Goal: Task Accomplishment & Management: Use online tool/utility

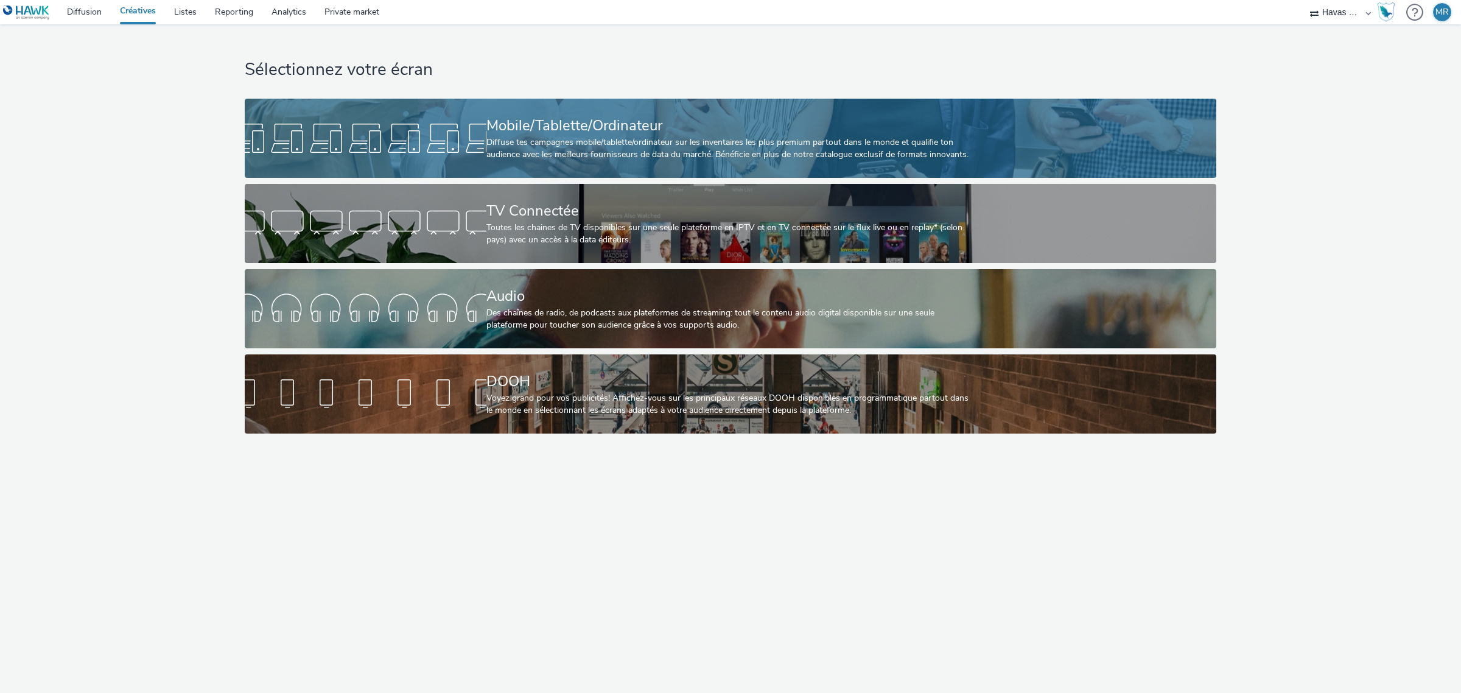
click at [476, 130] on div at bounding box center [366, 138] width 242 height 39
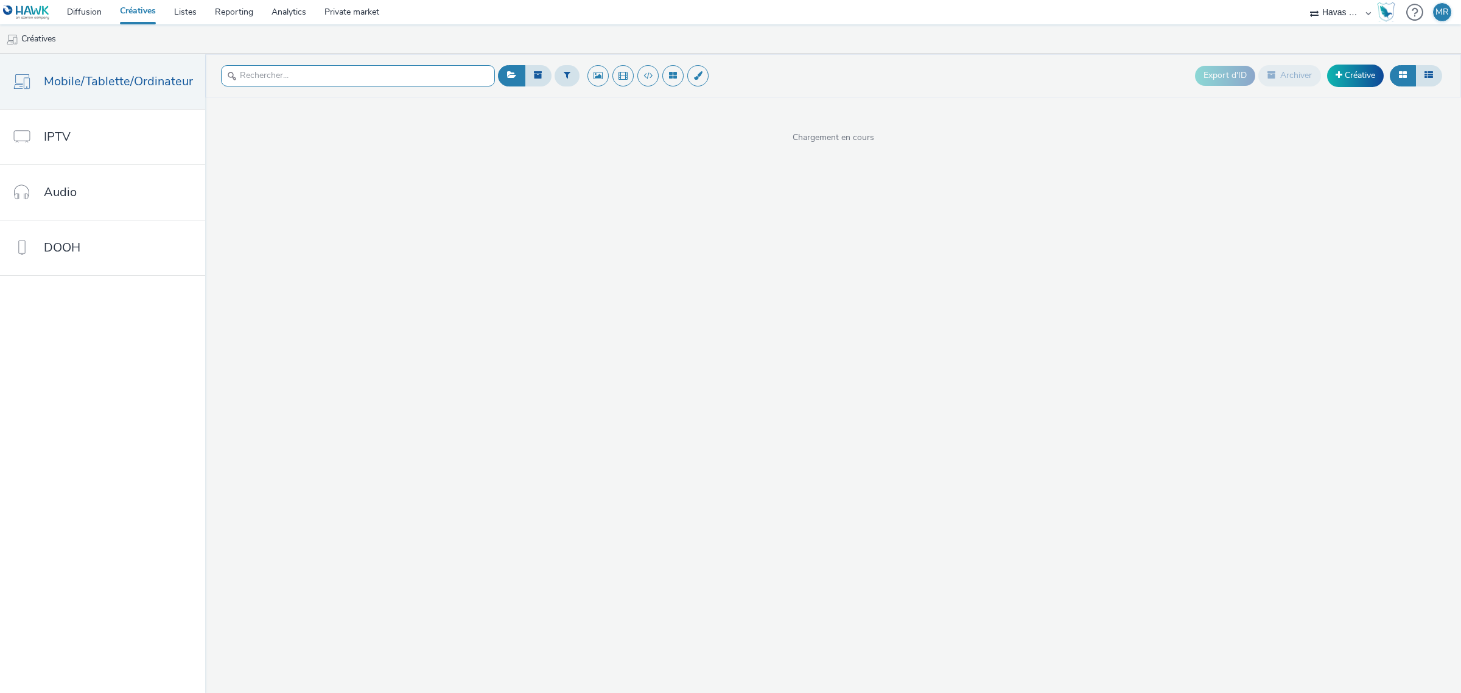
click at [285, 77] on input "text" at bounding box center [358, 75] width 274 height 21
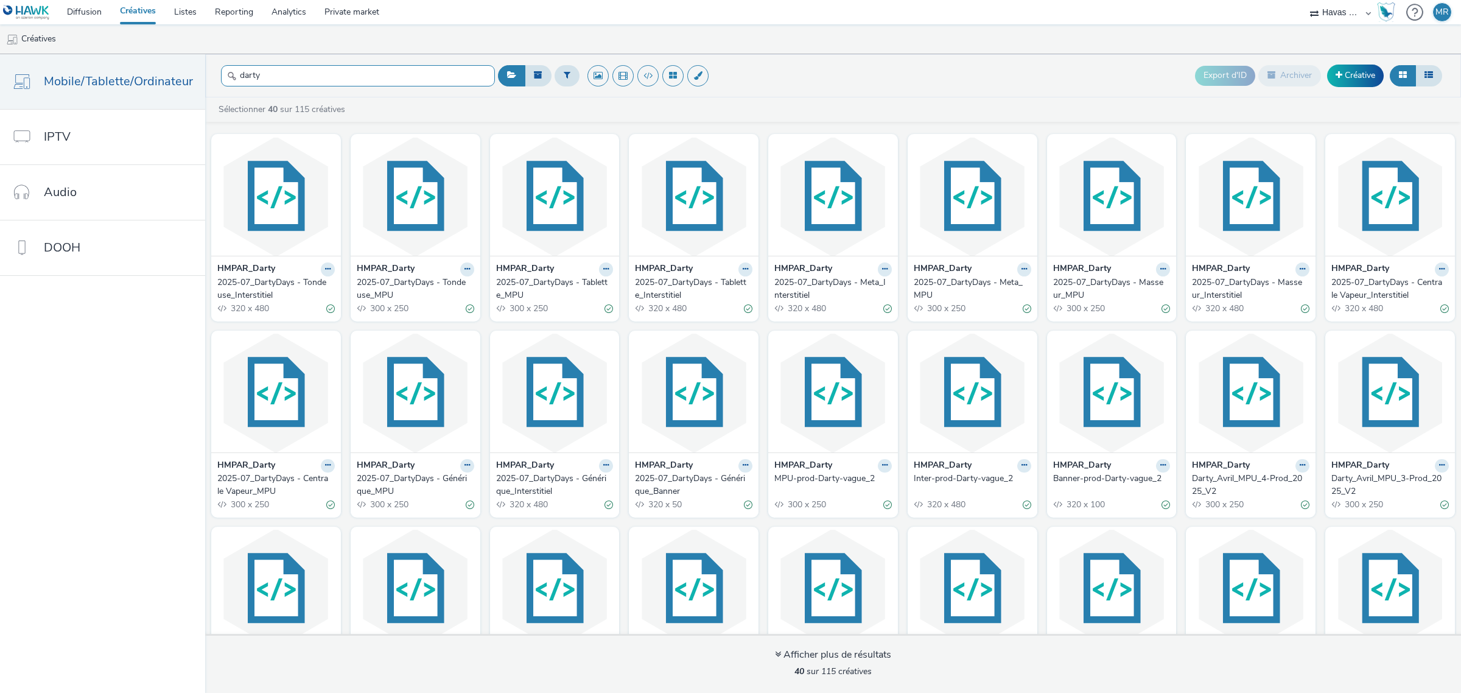
type input "darty"
click at [292, 280] on div "2025-07_DartyDays - Tondeuse_Interstitiel" at bounding box center [273, 288] width 113 height 25
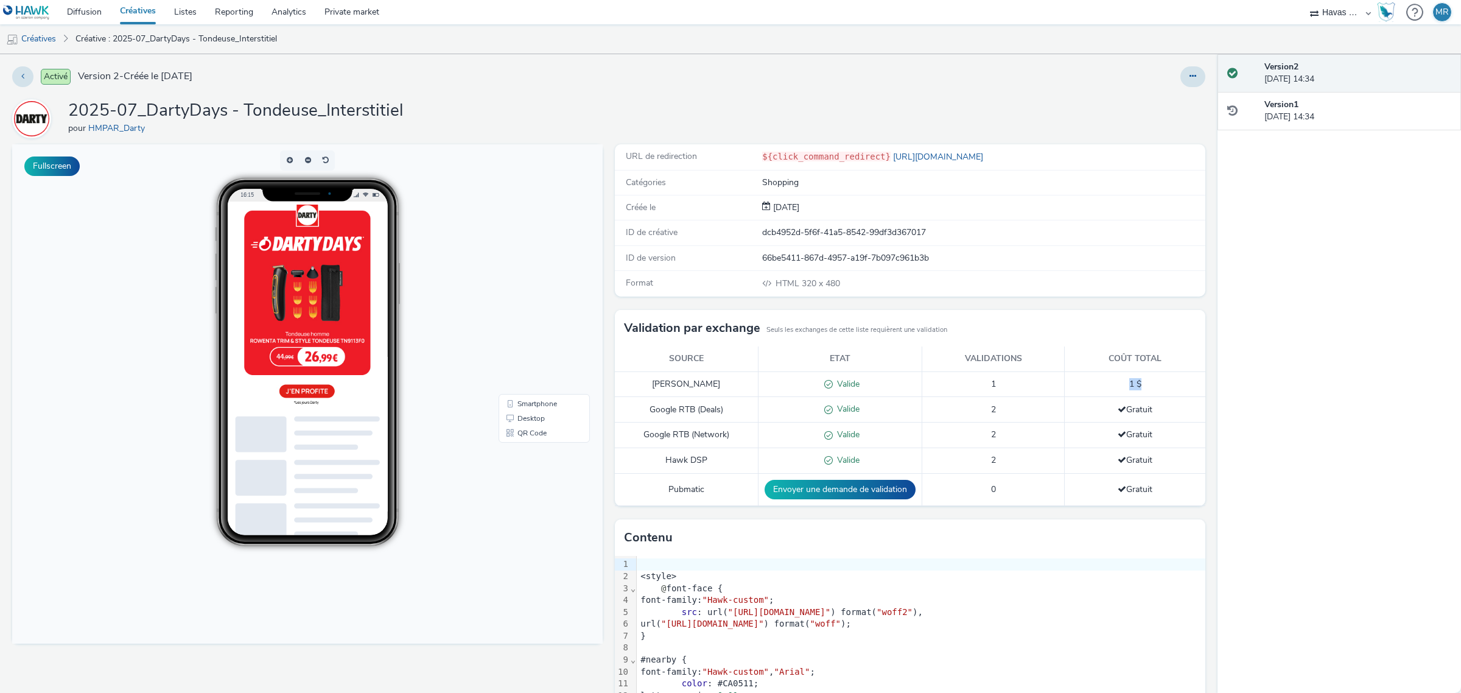
drag, startPoint x: 1134, startPoint y: 382, endPoint x: 1042, endPoint y: 379, distance: 91.3
click at [1114, 379] on td "1 $" at bounding box center [1134, 384] width 141 height 26
drag, startPoint x: 850, startPoint y: 391, endPoint x: 862, endPoint y: 385, distance: 13.1
click at [811, 385] on td "Valide" at bounding box center [840, 384] width 164 height 26
click at [1136, 382] on td "1 $" at bounding box center [1134, 384] width 141 height 26
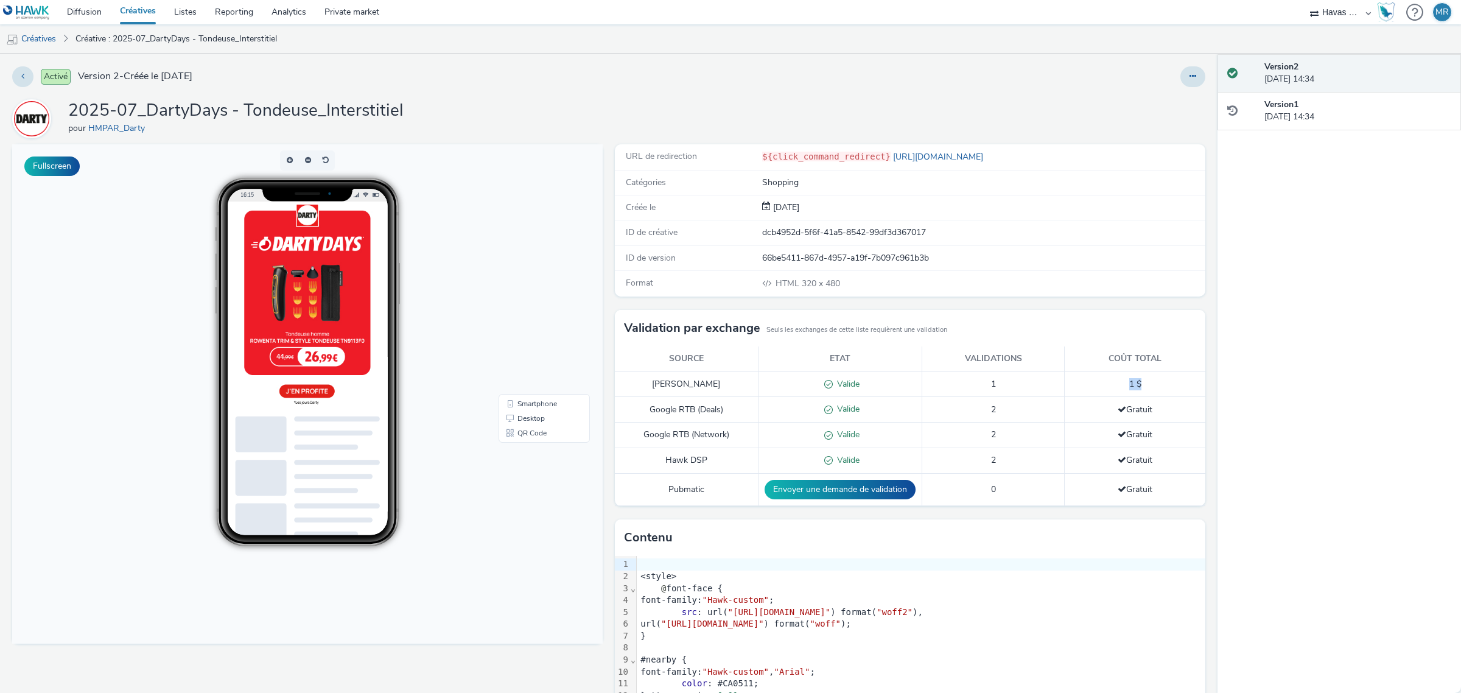
drag, startPoint x: 1132, startPoint y: 384, endPoint x: 1117, endPoint y: 384, distance: 14.6
click at [1117, 384] on td "1 $" at bounding box center [1134, 384] width 141 height 26
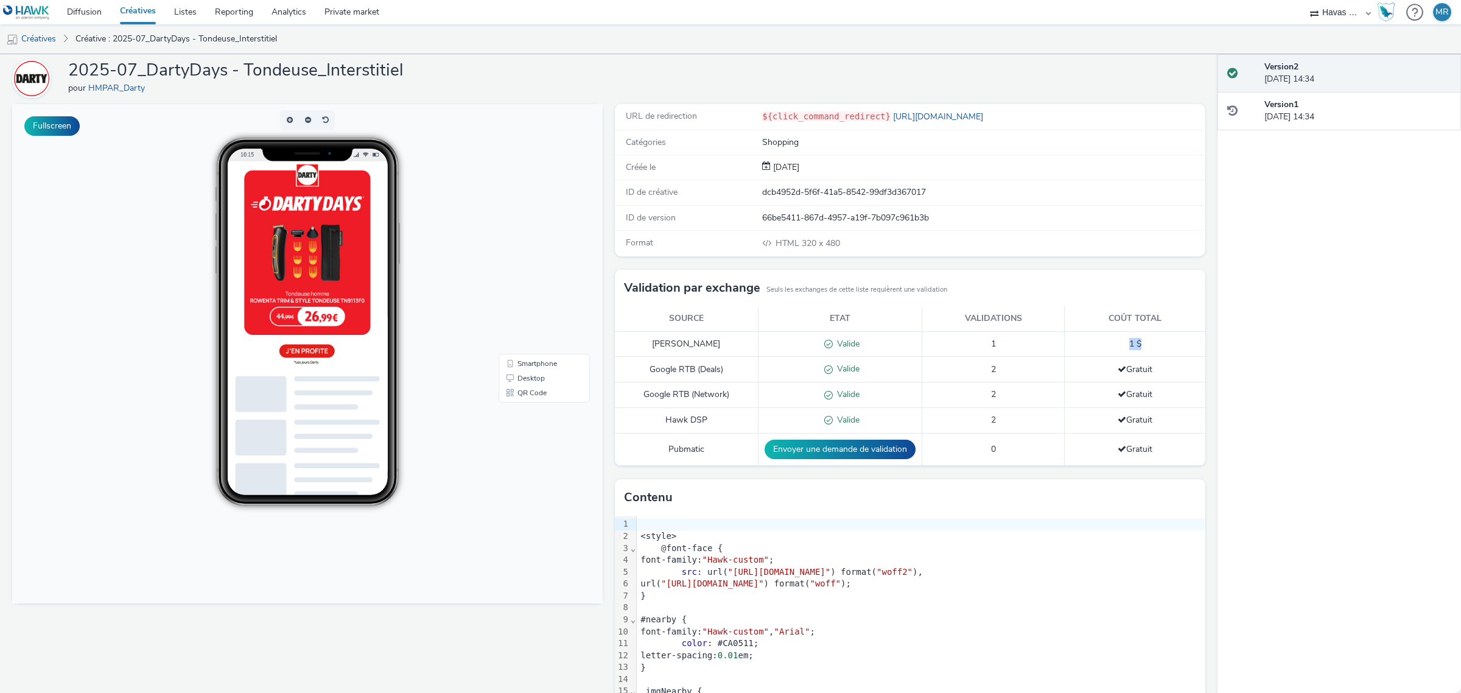
scroll to position [59, 0]
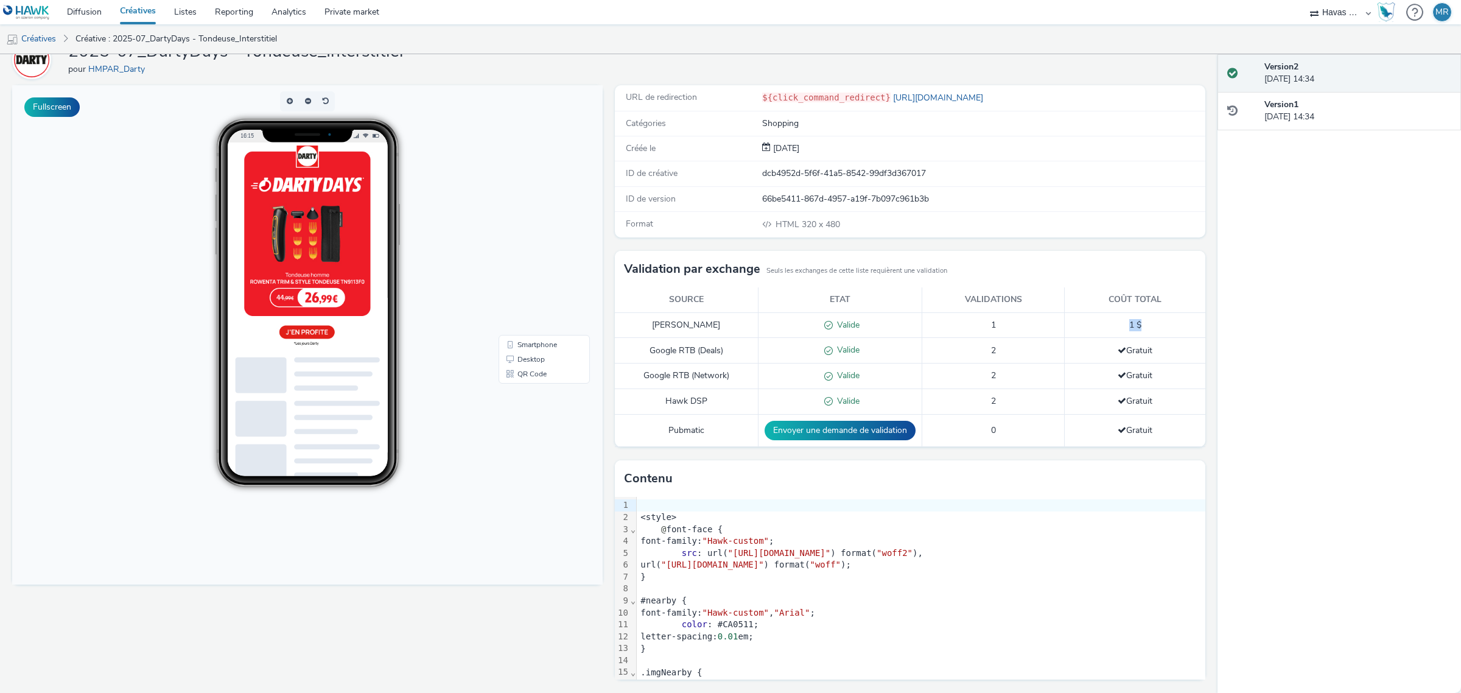
click at [1145, 332] on td "1 $" at bounding box center [1134, 325] width 141 height 26
drag, startPoint x: 1139, startPoint y: 326, endPoint x: 1117, endPoint y: 319, distance: 23.3
click at [1117, 319] on td "1 $" at bounding box center [1134, 325] width 141 height 26
click at [1146, 320] on td "1 $" at bounding box center [1134, 325] width 141 height 26
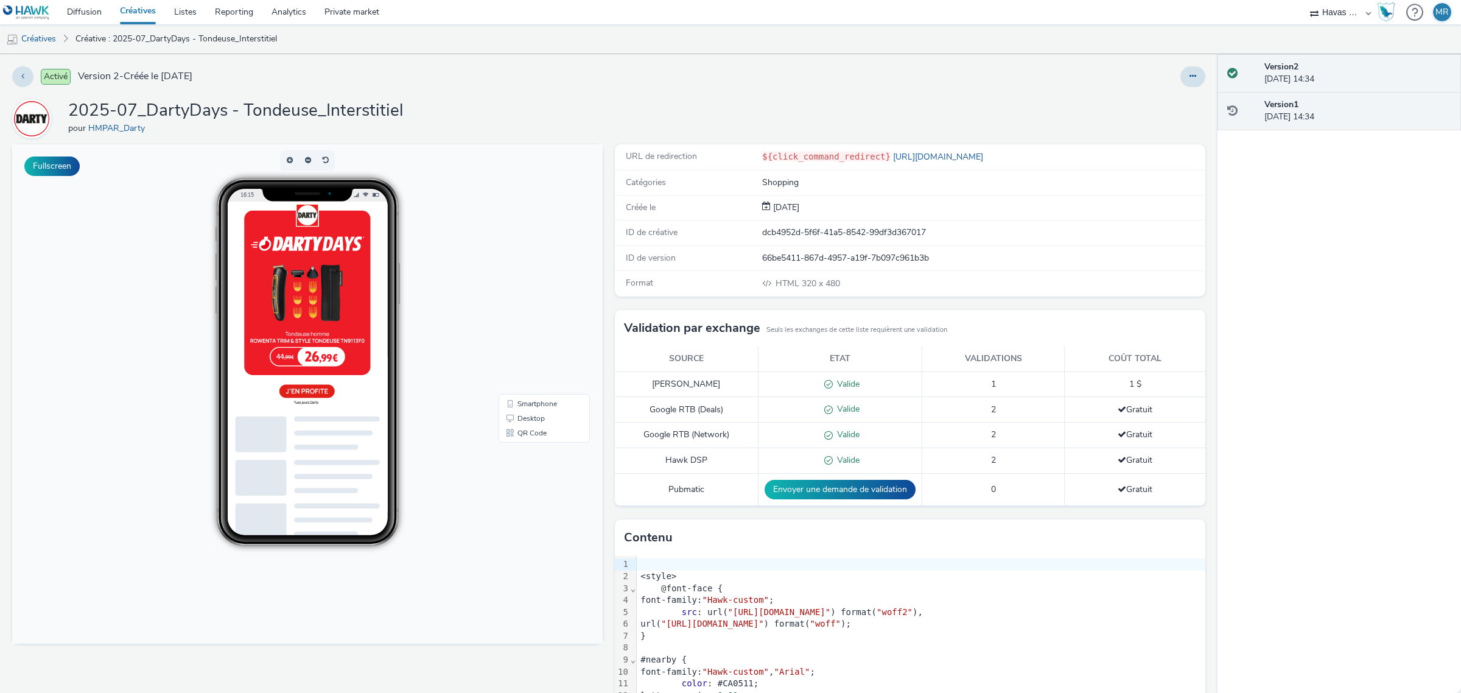
click at [1285, 111] on div "Version 1 [DATE] 14:34" at bounding box center [1357, 111] width 187 height 25
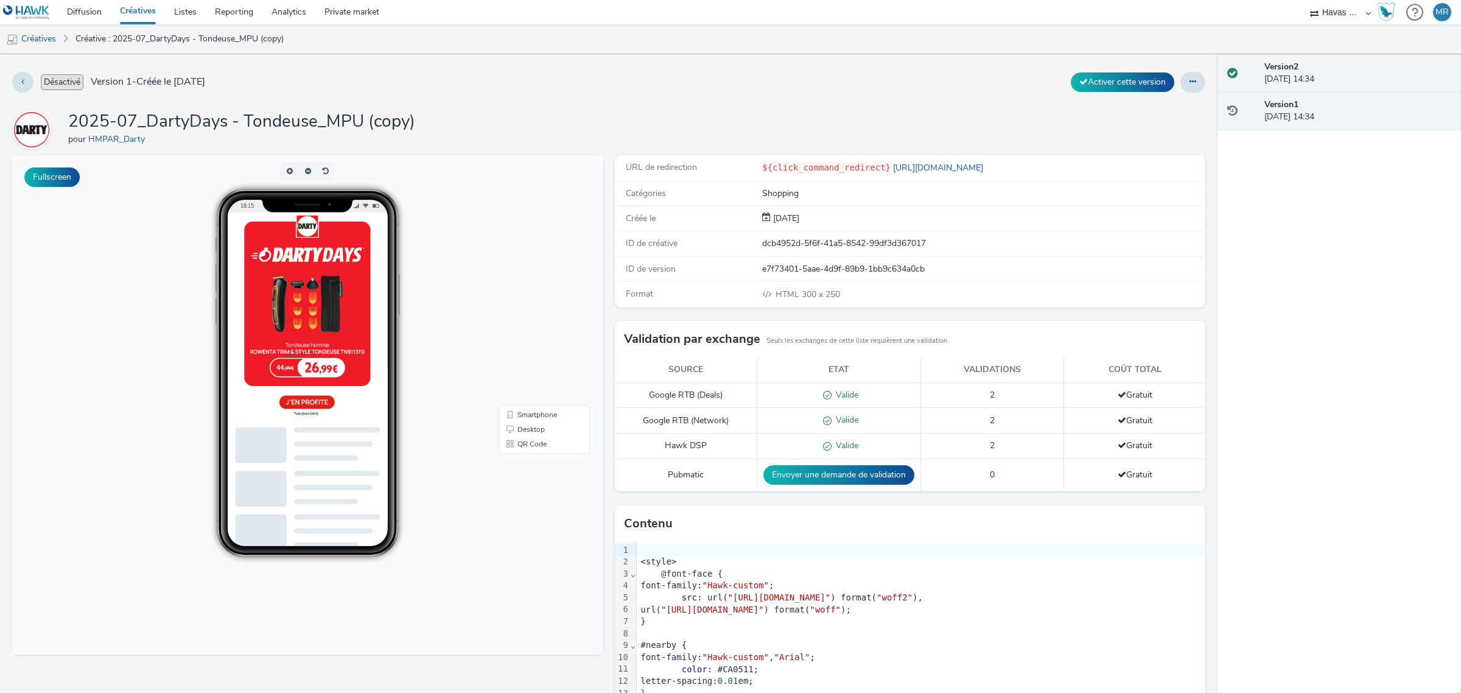
click at [1310, 67] on div "Version 2 [DATE] 14:34" at bounding box center [1357, 73] width 187 height 25
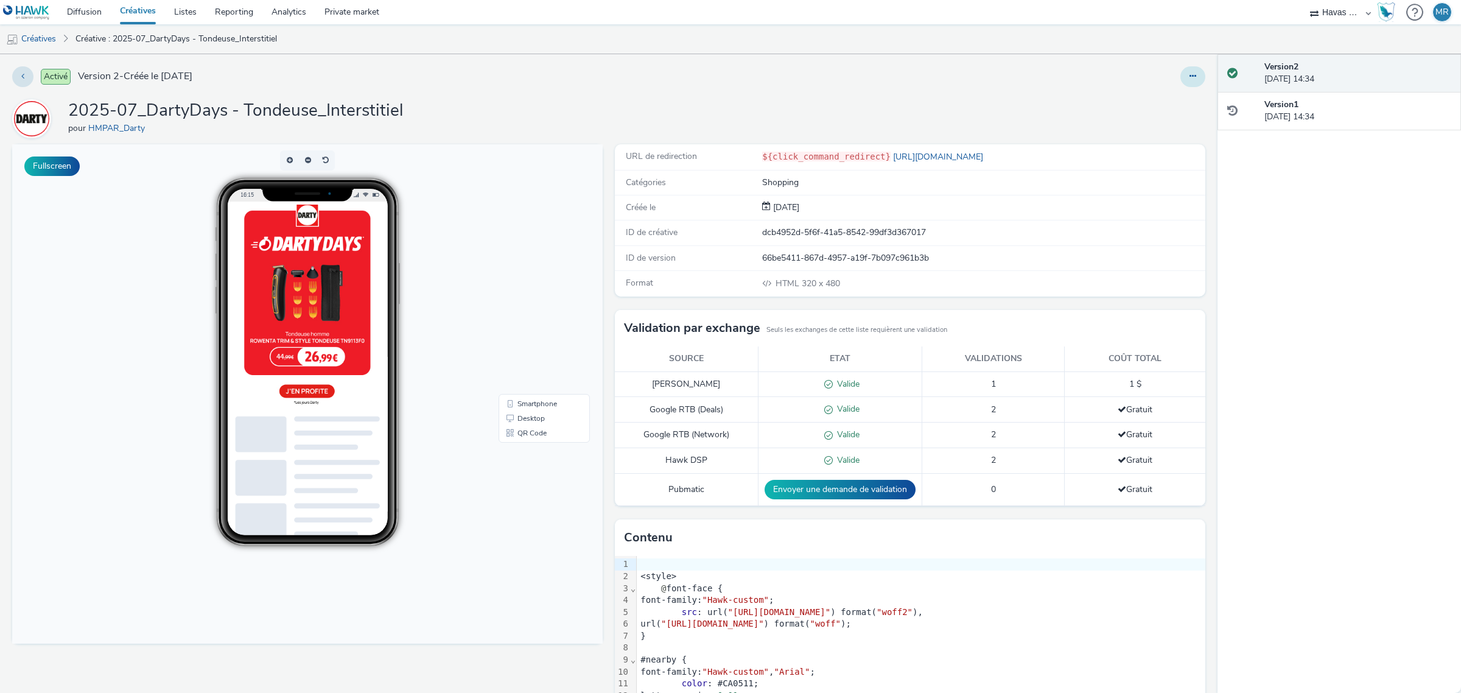
click at [1189, 74] on icon at bounding box center [1192, 76] width 7 height 9
click at [1171, 96] on link "Modifier" at bounding box center [1159, 101] width 91 height 24
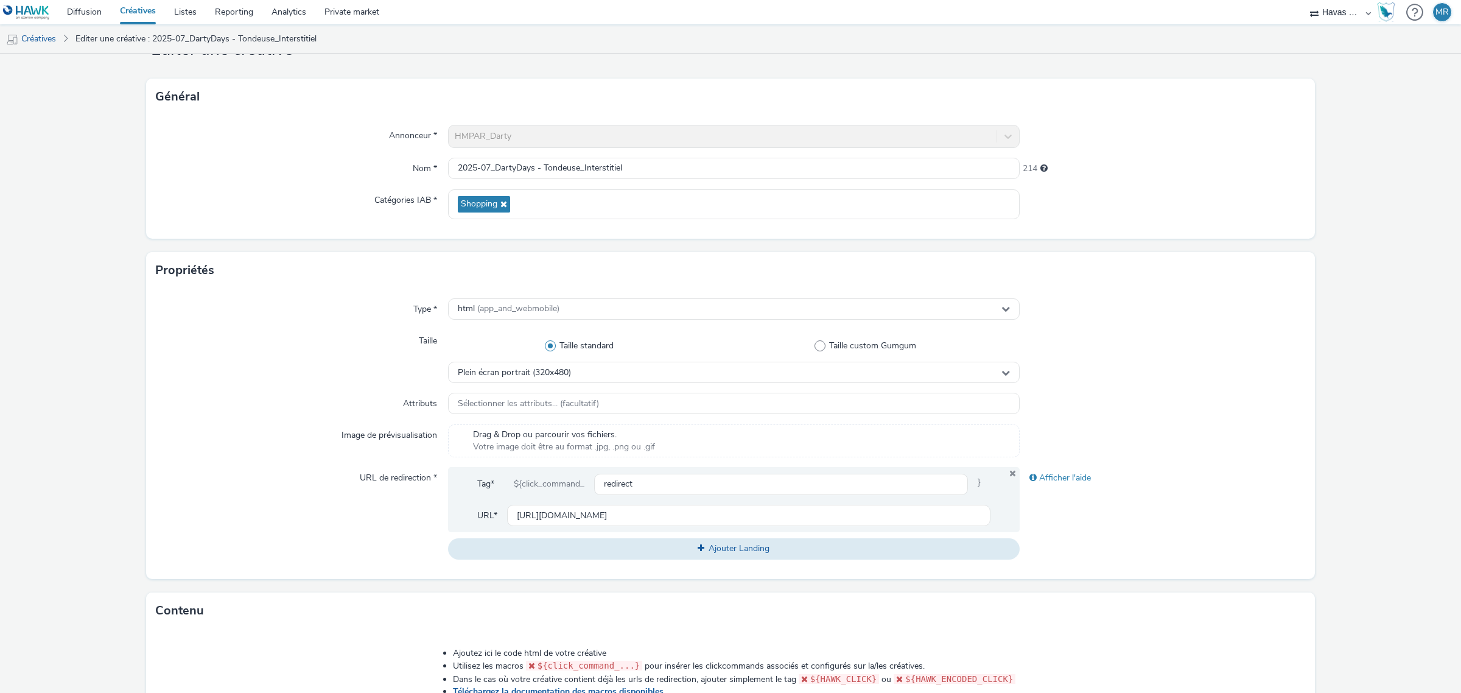
scroll to position [76, 0]
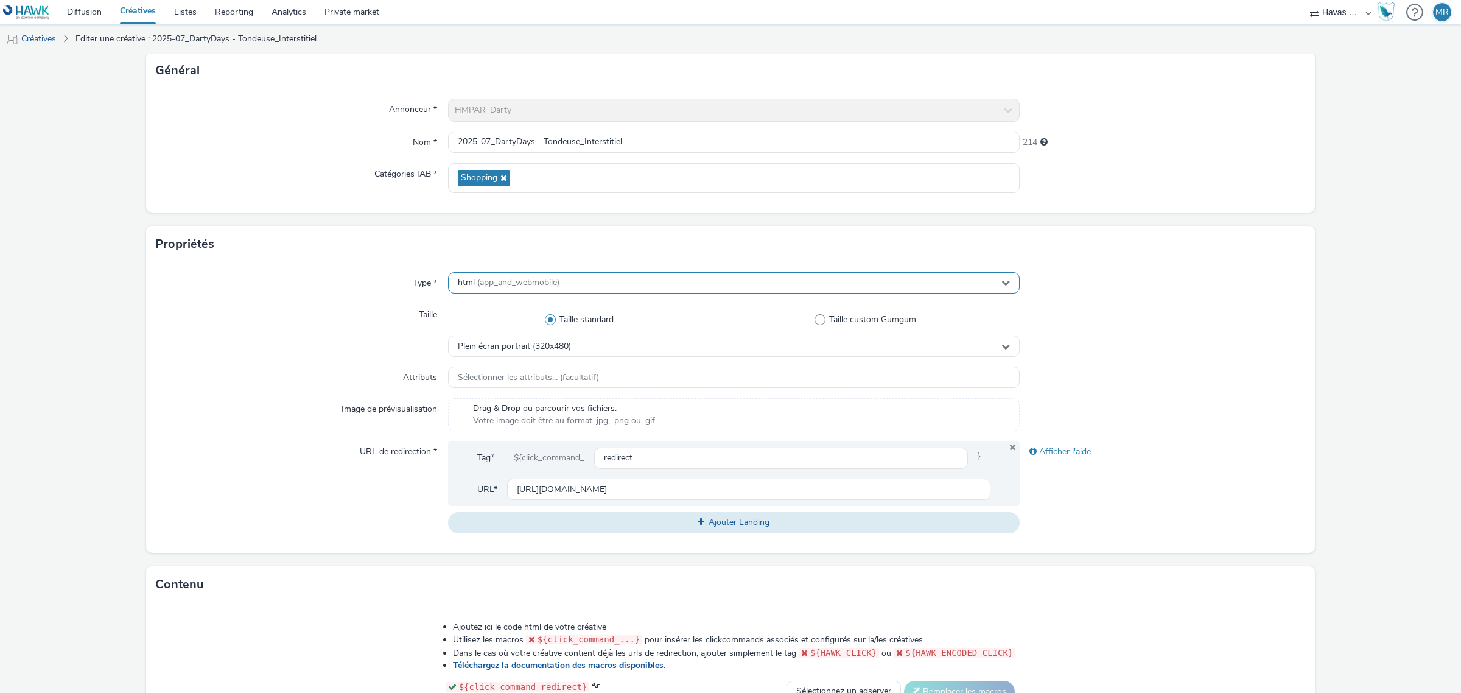
click at [618, 284] on div "html (app_and_webmobile)" at bounding box center [733, 282] width 571 height 21
click at [230, 390] on div "Type * html (app_and_webmobile) mraid1 Diffusion sur application uniquement mra…" at bounding box center [730, 407] width 1168 height 290
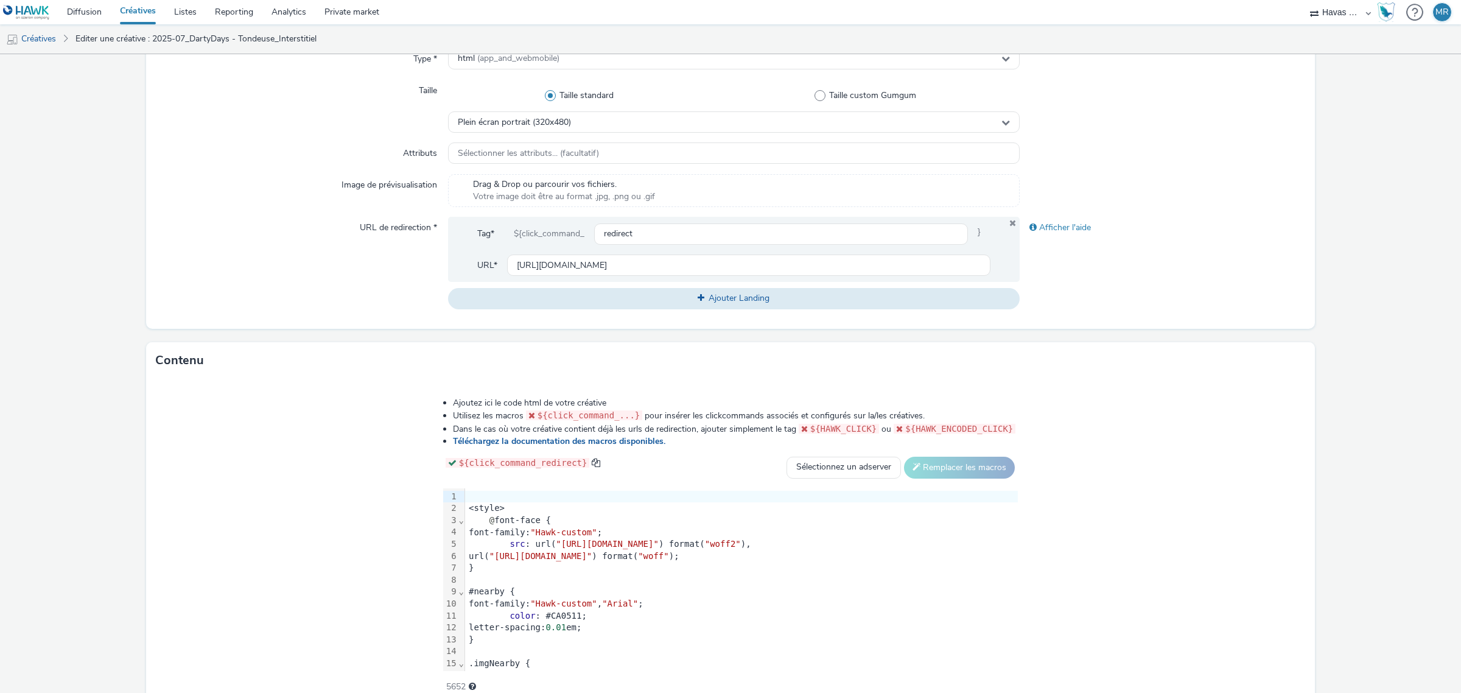
scroll to position [284, 0]
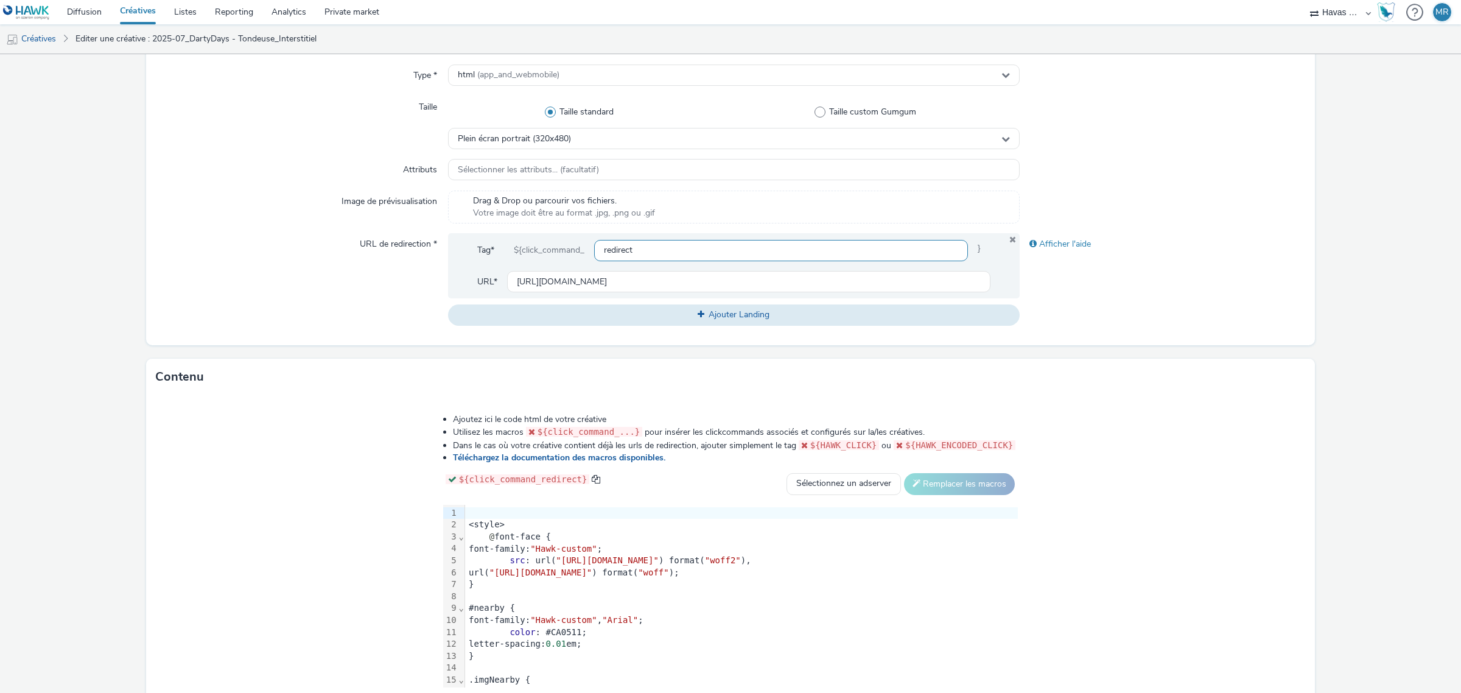
click at [653, 257] on input "redirect" at bounding box center [781, 250] width 374 height 21
click at [979, 250] on span "}" at bounding box center [979, 250] width 23 height 22
click at [1042, 242] on div "Afficher l'aide" at bounding box center [1162, 244] width 286 height 22
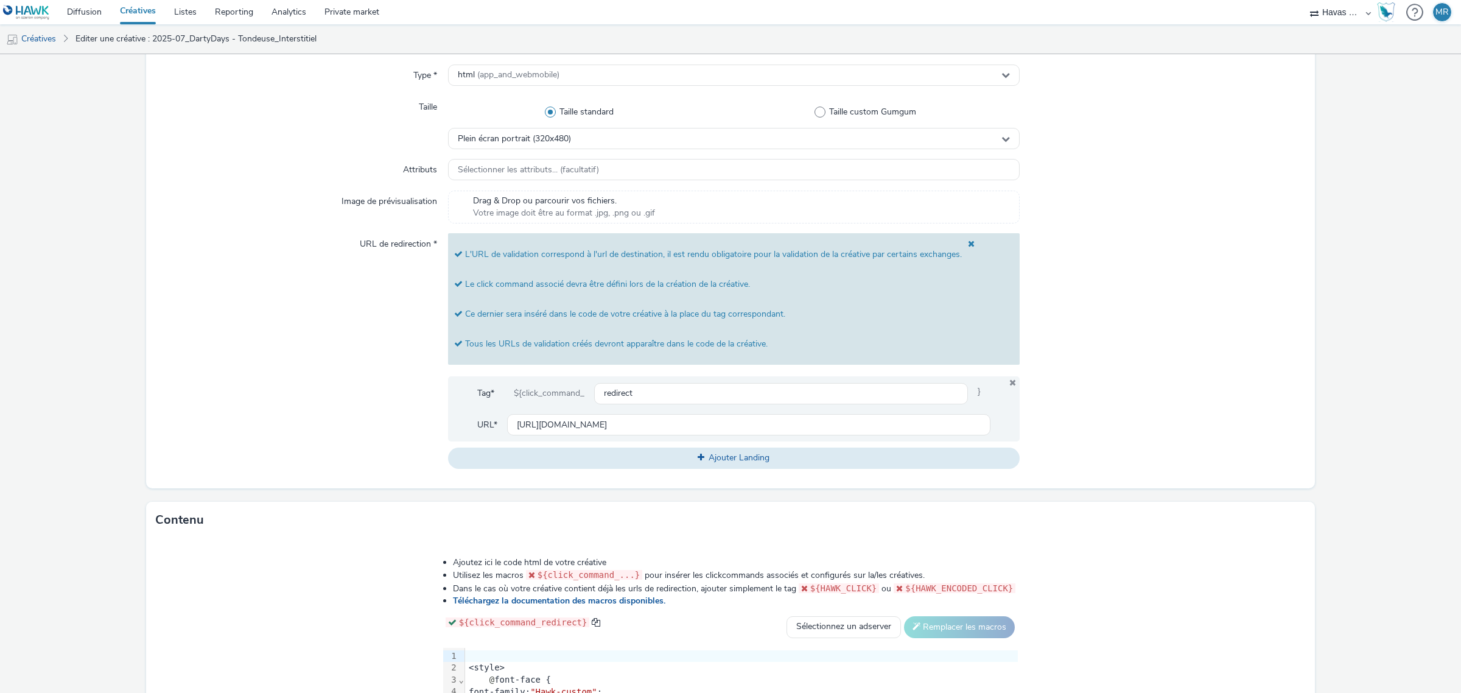
click at [540, 396] on div "${click_command_" at bounding box center [549, 393] width 90 height 22
drag, startPoint x: 517, startPoint y: 394, endPoint x: 509, endPoint y: 391, distance: 9.3
click at [509, 391] on div "${click_command_" at bounding box center [549, 393] width 90 height 22
click at [326, 415] on div "URL de redirection *" at bounding box center [302, 350] width 292 height 235
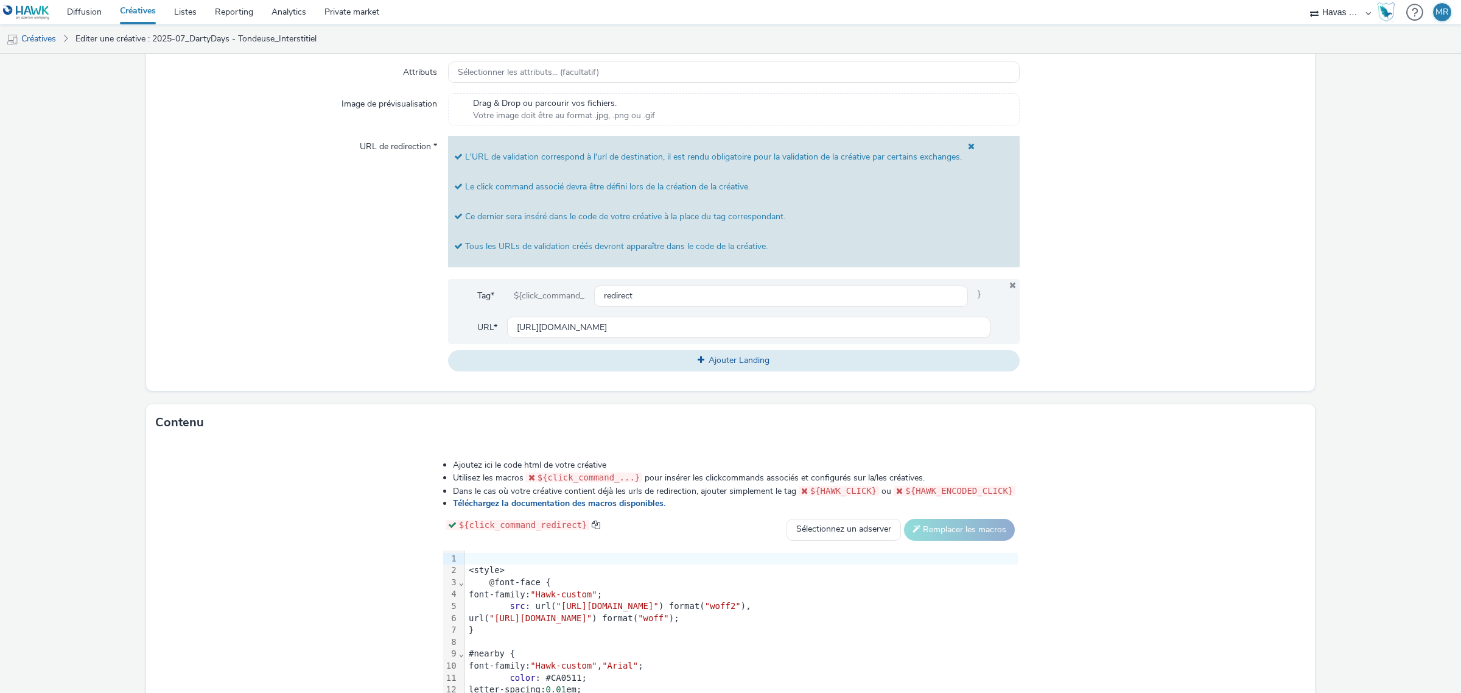
scroll to position [502, 0]
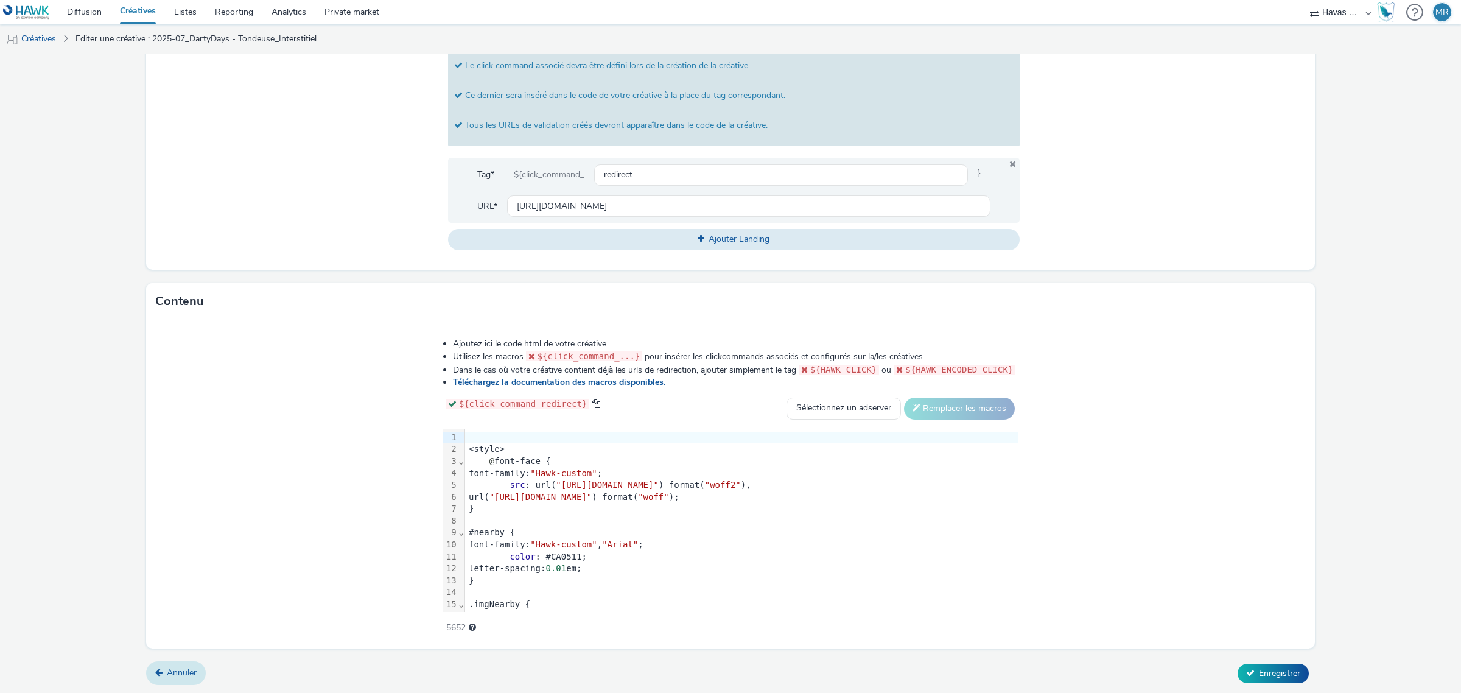
click at [187, 665] on link "Annuler" at bounding box center [176, 672] width 60 height 23
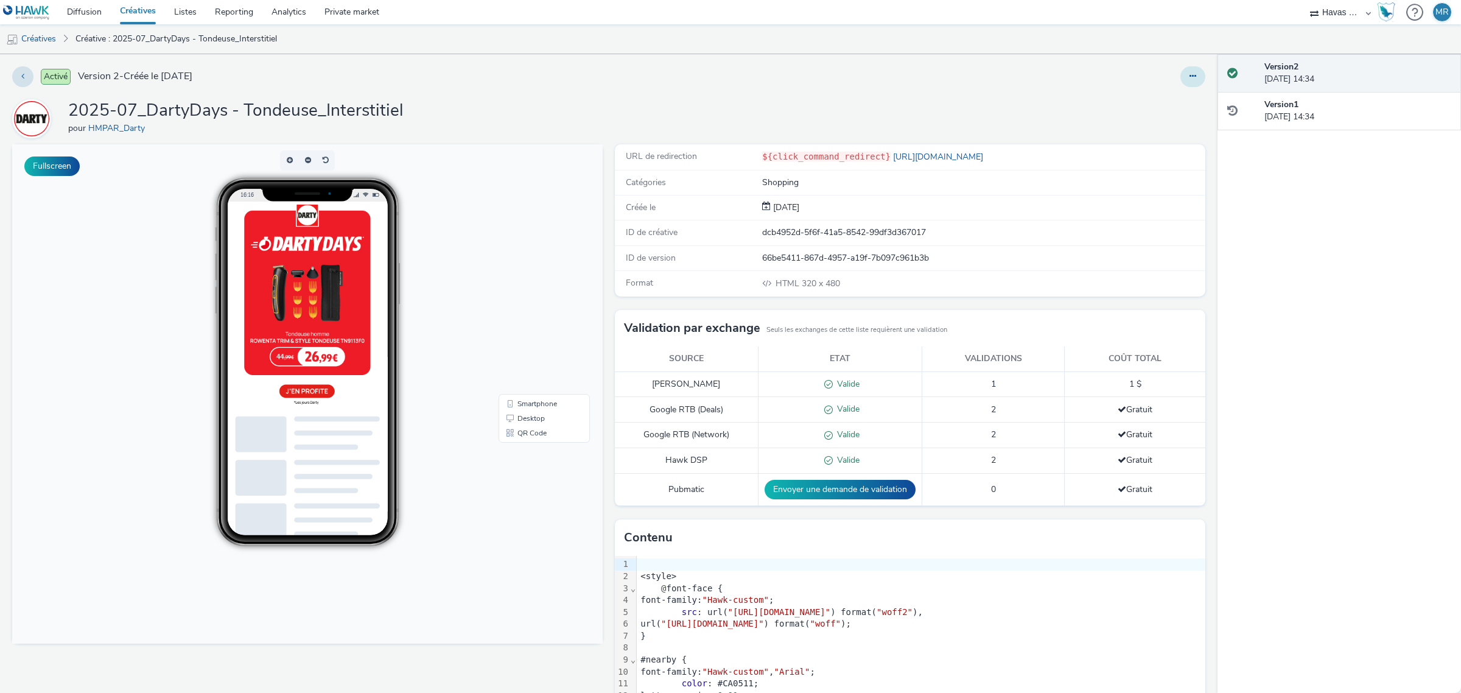
click at [1187, 68] on button at bounding box center [1192, 76] width 25 height 21
click at [1160, 102] on link "Modifier" at bounding box center [1159, 101] width 91 height 24
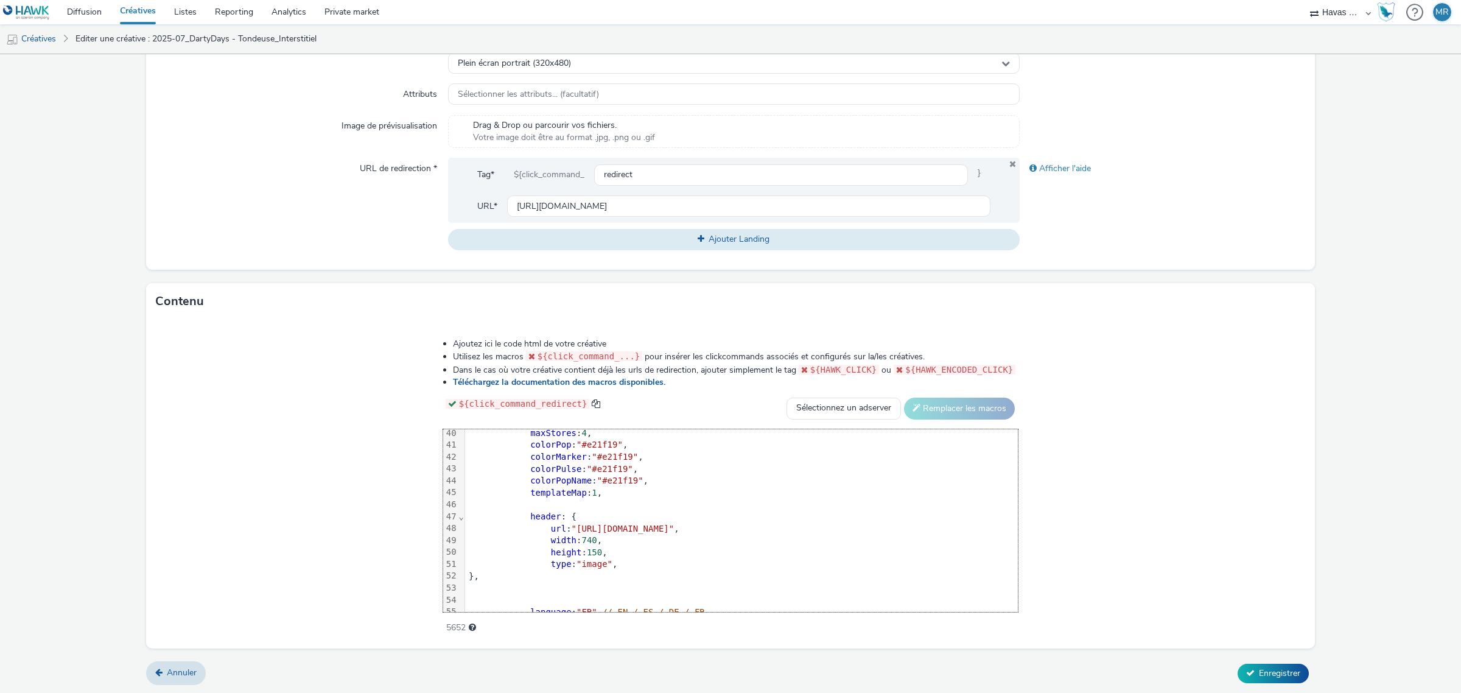
scroll to position [393, 0]
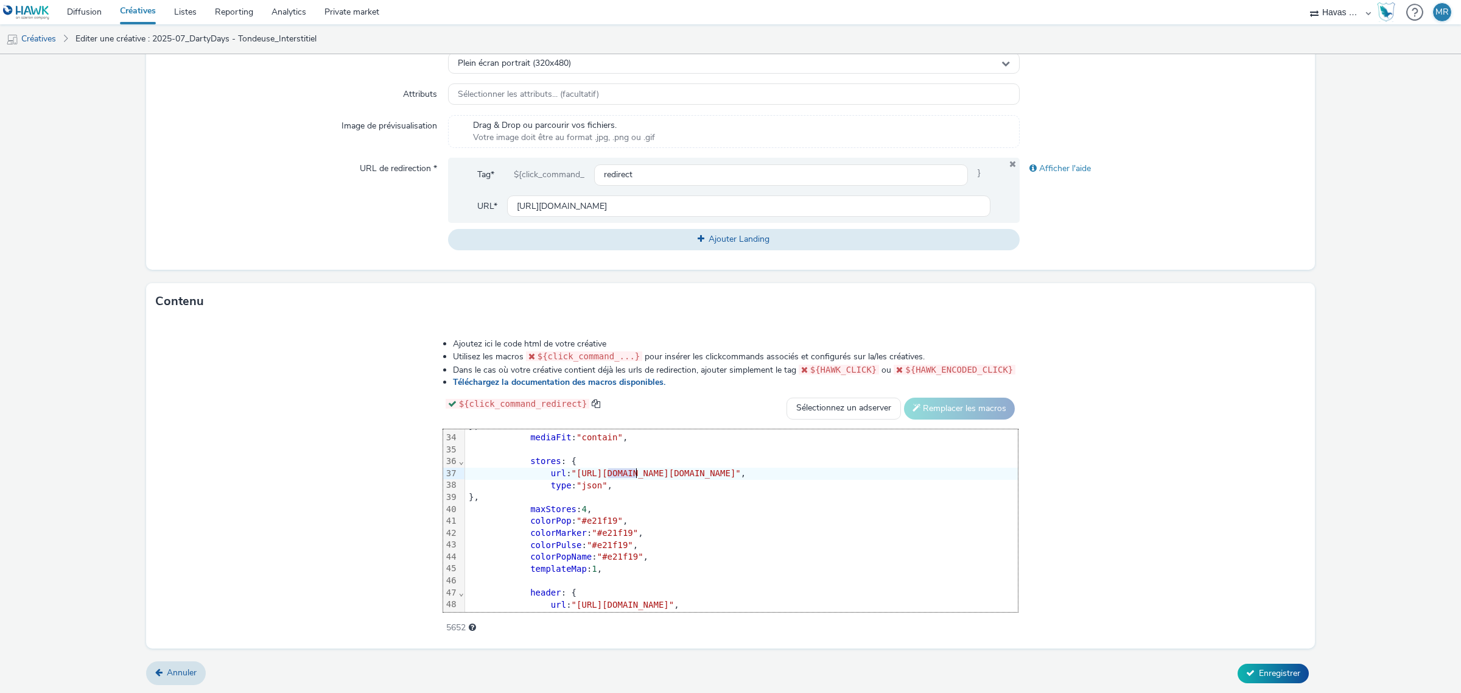
drag, startPoint x: 440, startPoint y: 470, endPoint x: 467, endPoint y: 478, distance: 28.3
click at [571, 478] on span ""[URL][DOMAIN_NAME][DOMAIN_NAME]"" at bounding box center [655, 473] width 169 height 10
click at [571, 473] on span ""[URL][DOMAIN_NAME][DOMAIN_NAME]"" at bounding box center [655, 473] width 169 height 10
drag, startPoint x: 403, startPoint y: 473, endPoint x: 467, endPoint y: 470, distance: 64.0
click at [571, 470] on span ""[URL][DOMAIN_NAME][DOMAIN_NAME]"" at bounding box center [655, 473] width 169 height 10
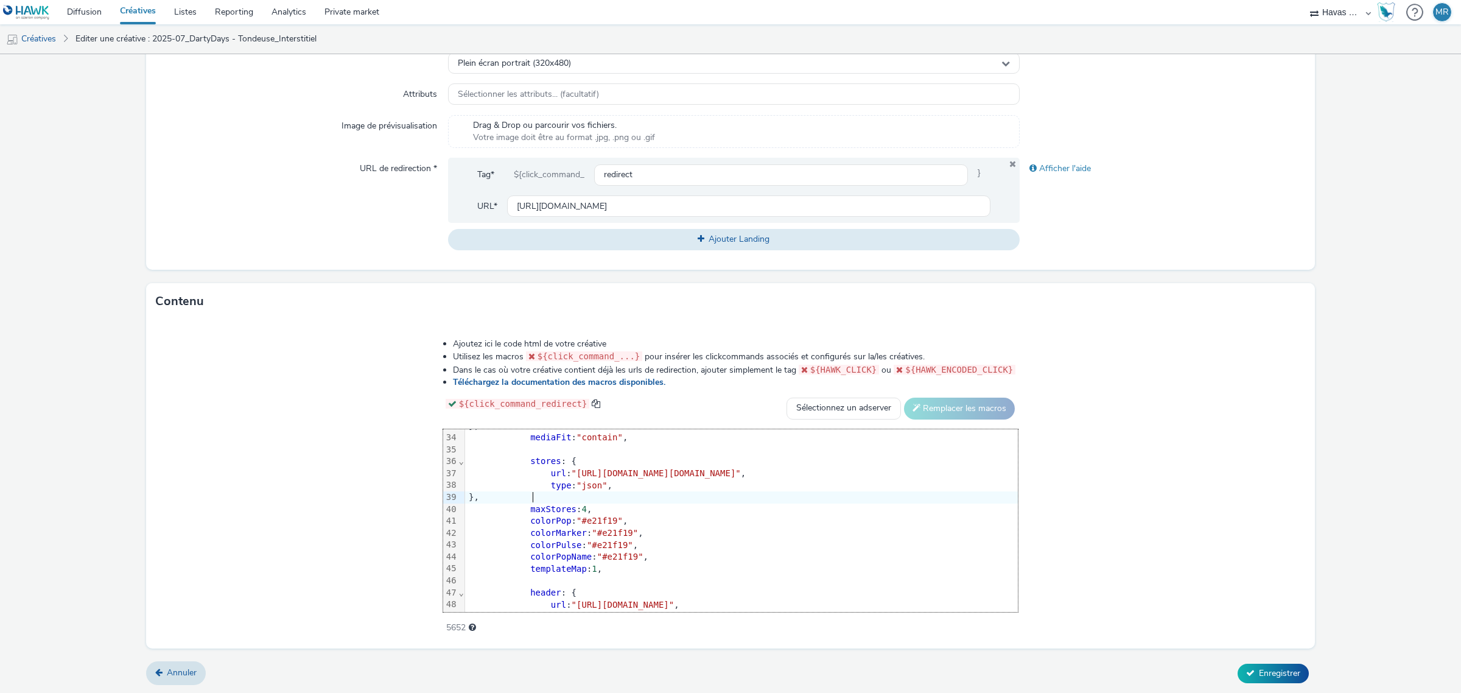
click at [645, 496] on div "}," at bounding box center [741, 497] width 553 height 12
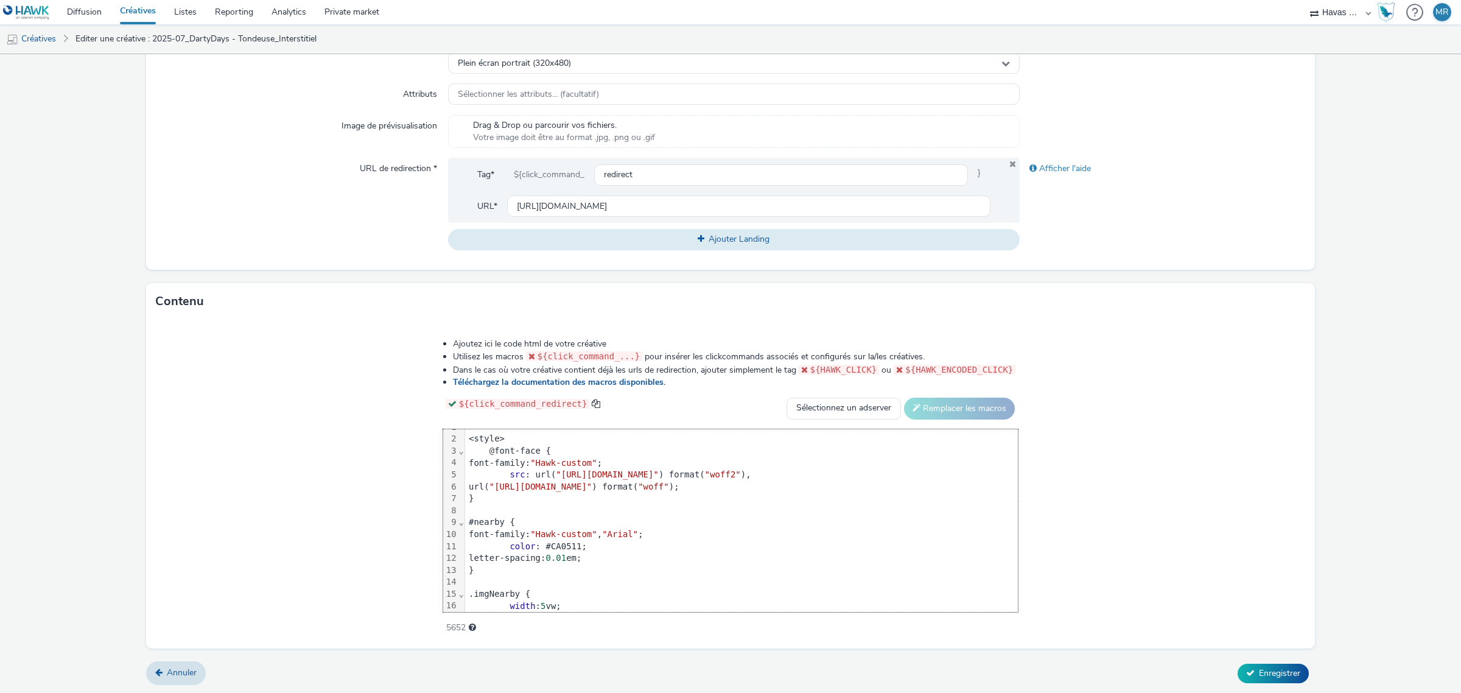
scroll to position [0, 0]
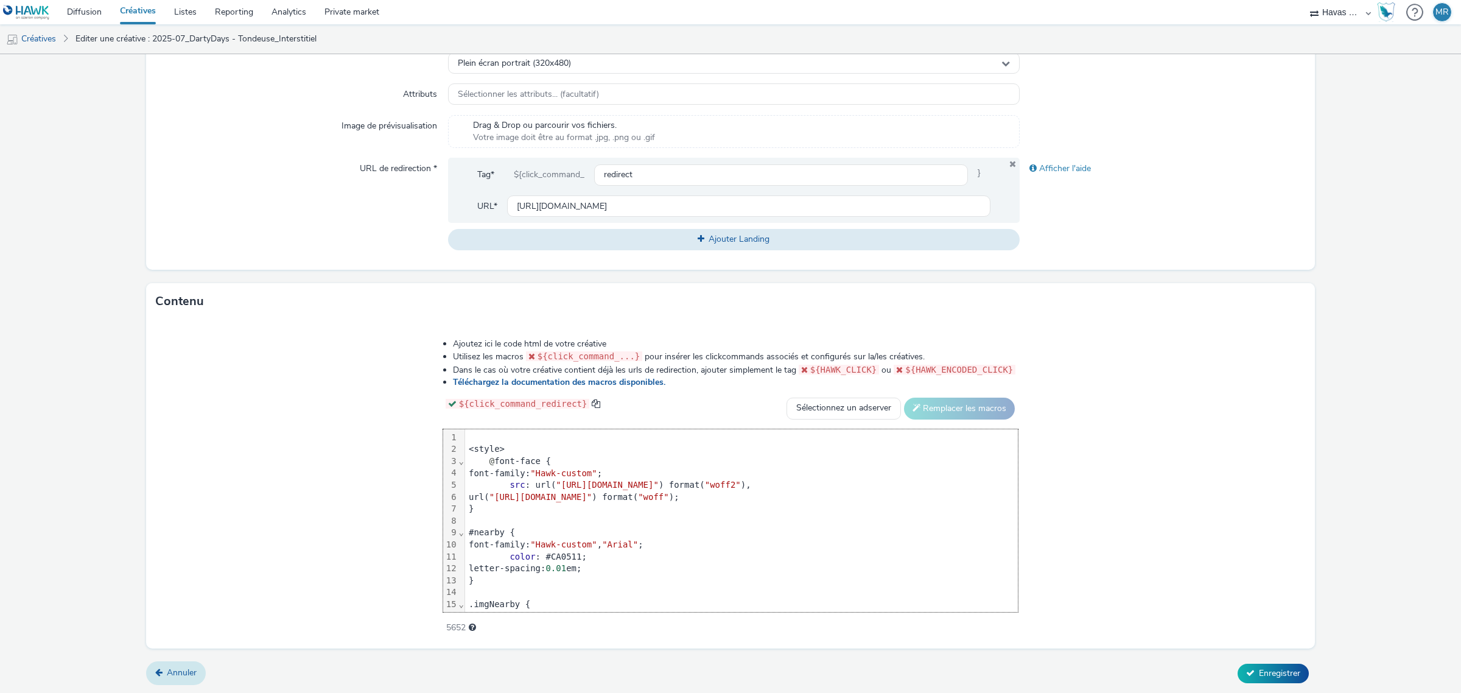
click at [184, 669] on span "Annuler" at bounding box center [182, 672] width 30 height 12
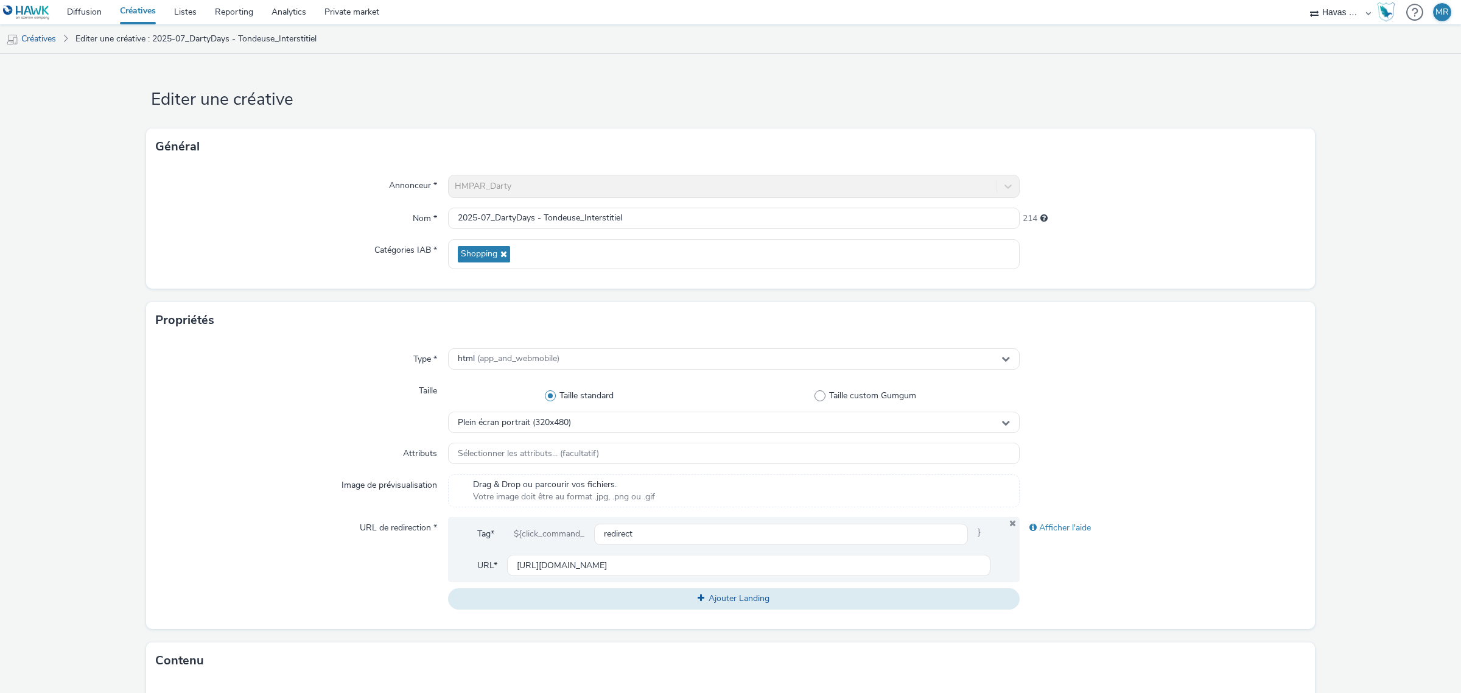
click at [153, 10] on link "Créatives" at bounding box center [138, 12] width 54 height 24
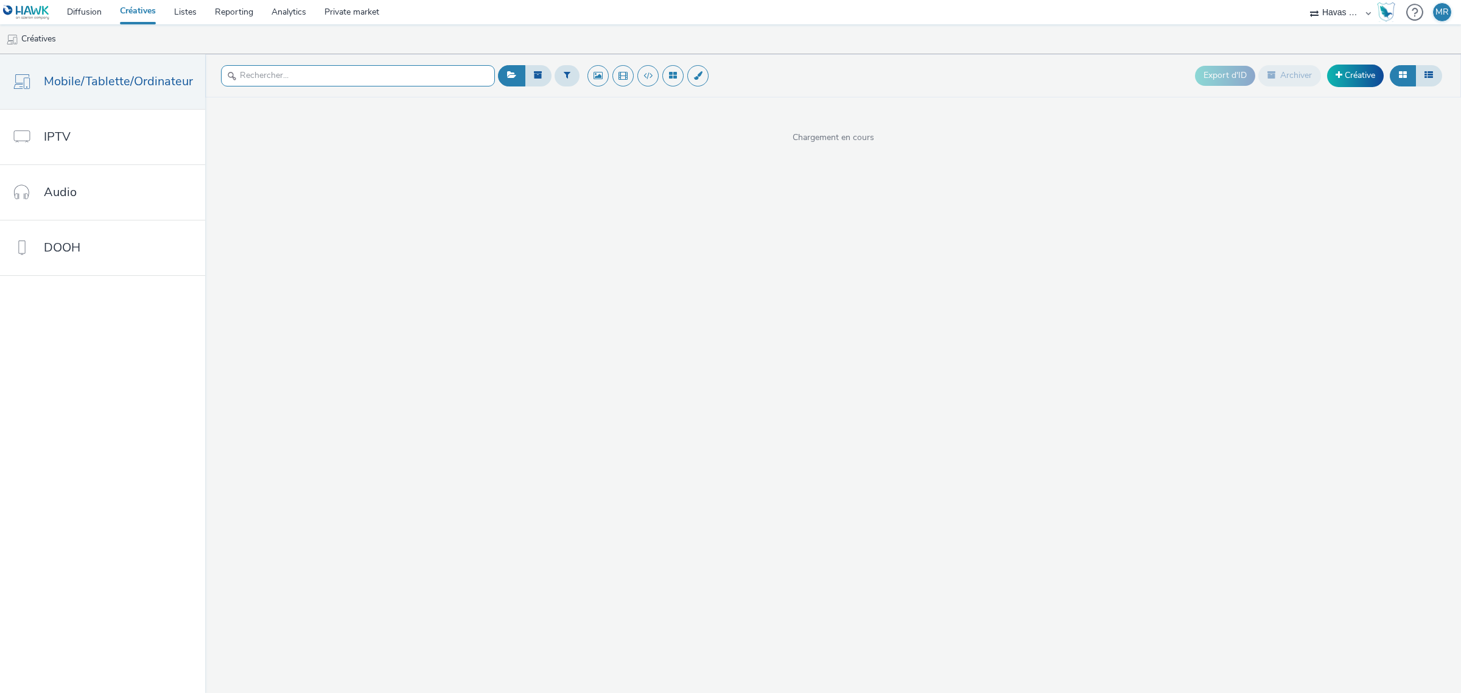
click at [296, 84] on input "text" at bounding box center [358, 75] width 274 height 21
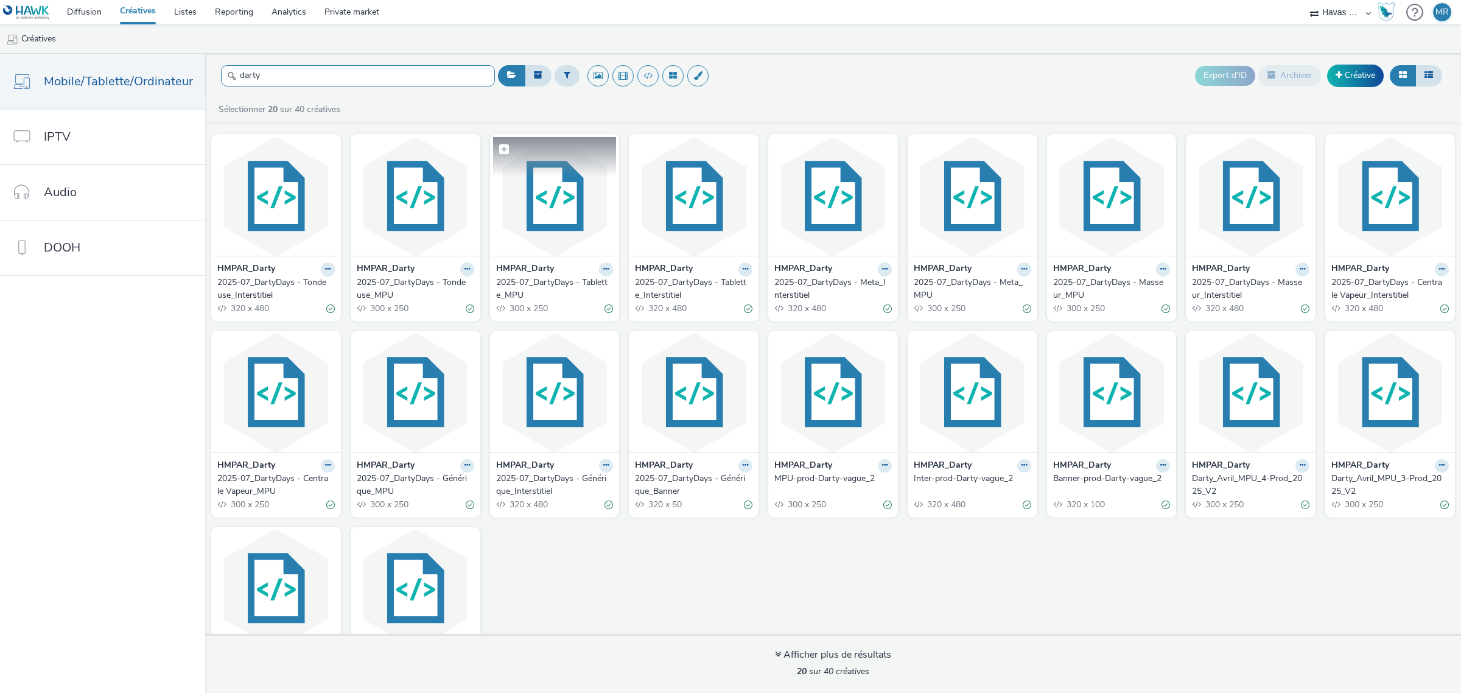
type input "darty"
click at [549, 208] on img at bounding box center [555, 196] width 124 height 119
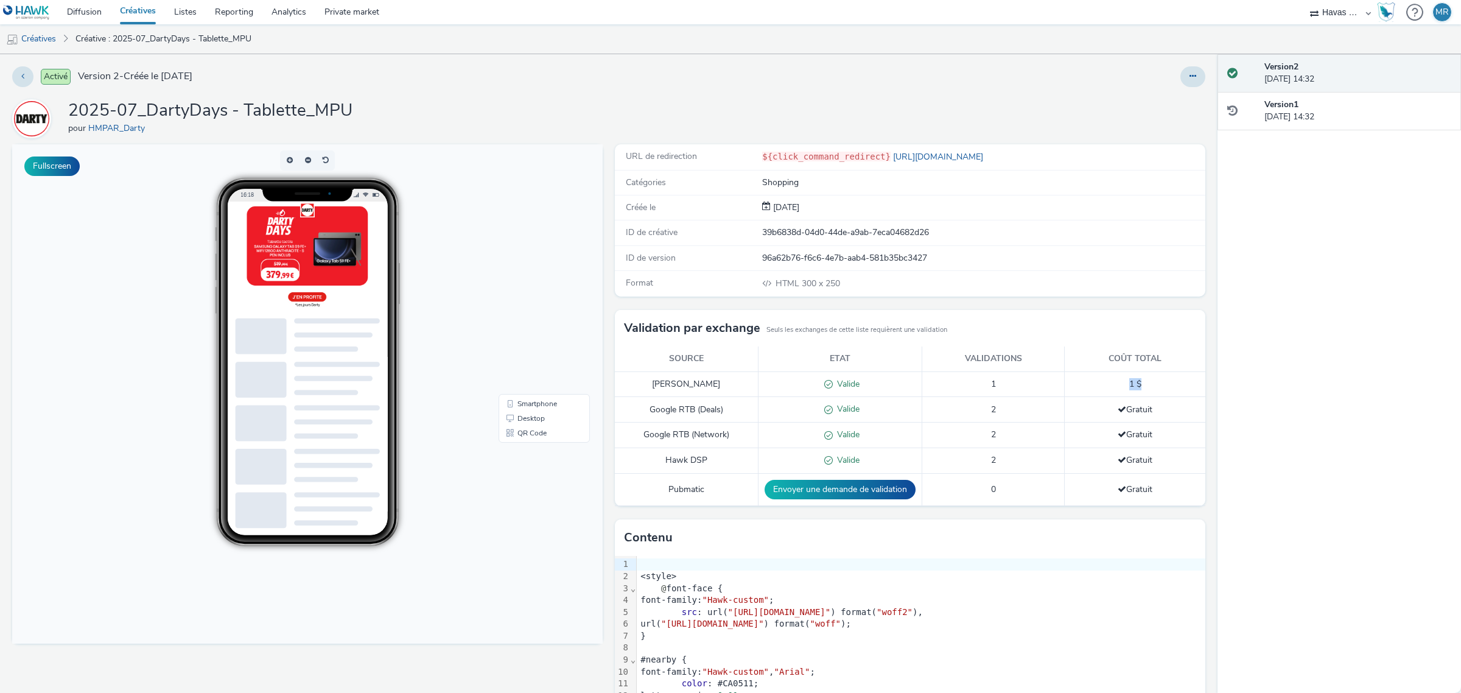
drag, startPoint x: 1132, startPoint y: 382, endPoint x: 1115, endPoint y: 379, distance: 17.4
click at [1115, 379] on td "1 $" at bounding box center [1134, 384] width 141 height 26
click at [1189, 78] on icon at bounding box center [1192, 76] width 7 height 9
click at [1153, 105] on link "Modifier" at bounding box center [1159, 101] width 91 height 24
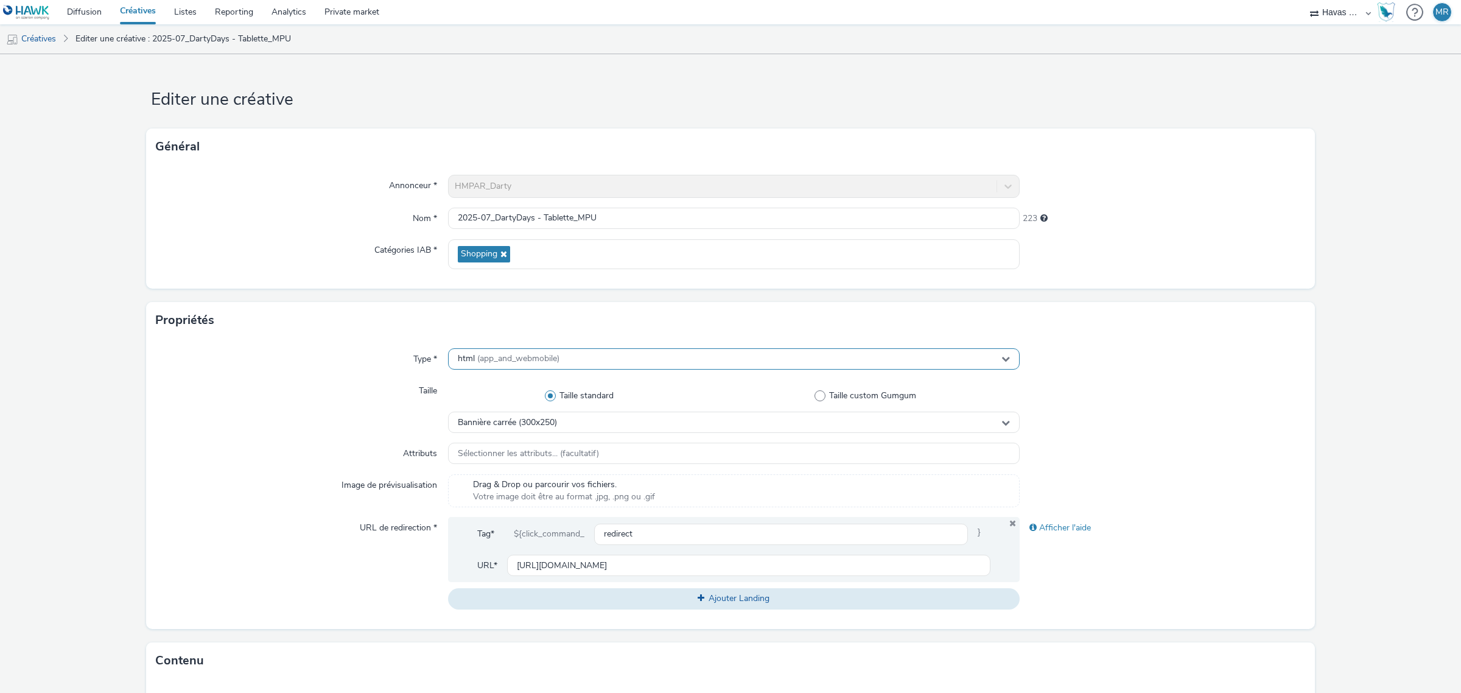
click at [567, 360] on div "html (app_and_webmobile)" at bounding box center [733, 358] width 571 height 21
click at [232, 344] on div "Type * html (app_and_webmobile) mraid1 Diffusion sur application uniquement mra…" at bounding box center [730, 483] width 1168 height 290
click at [644, 212] on input "2025-07_DartyDays - Tablette_MPU" at bounding box center [733, 218] width 571 height 21
click at [1071, 227] on div "223" at bounding box center [1162, 219] width 286 height 22
click at [582, 456] on span "Sélectionner les attributs... (facultatif)" at bounding box center [528, 454] width 141 height 10
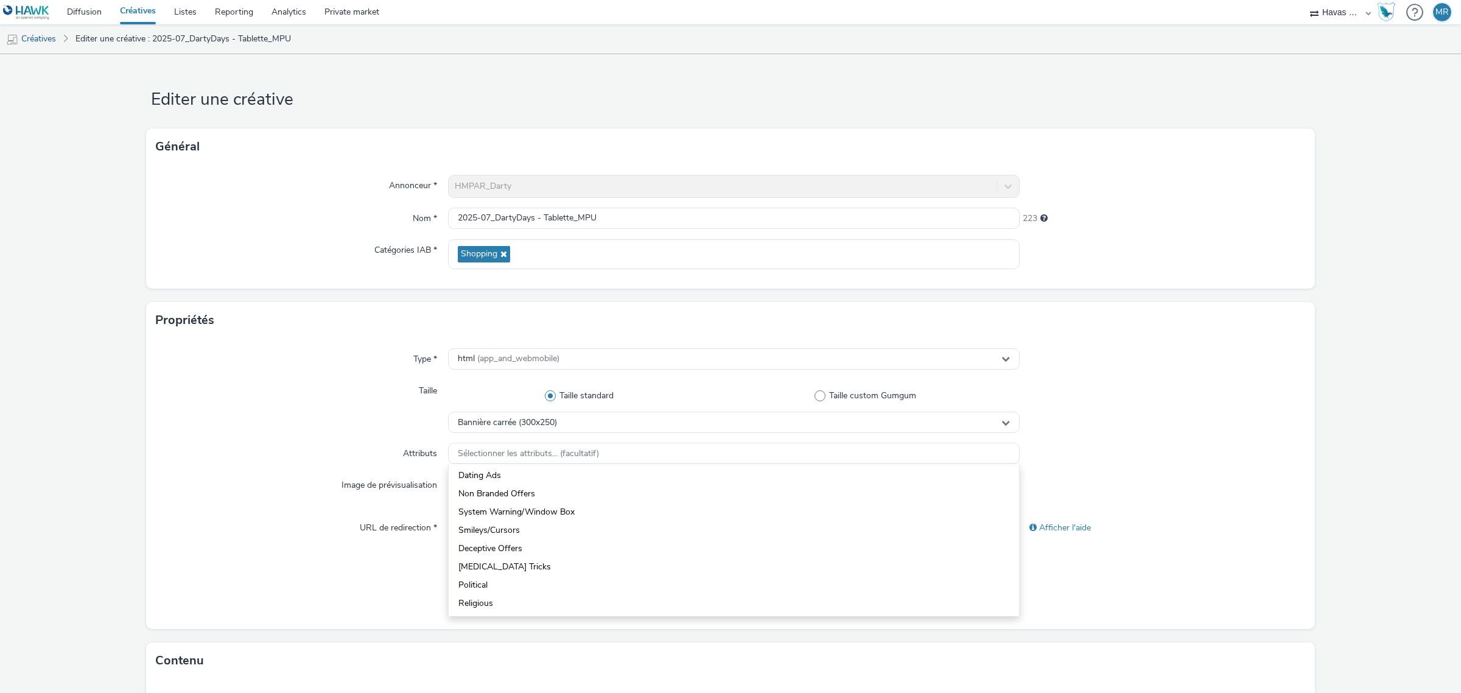
scroll to position [380, 0]
click at [296, 478] on div "Image de prévisualisation" at bounding box center [302, 490] width 292 height 33
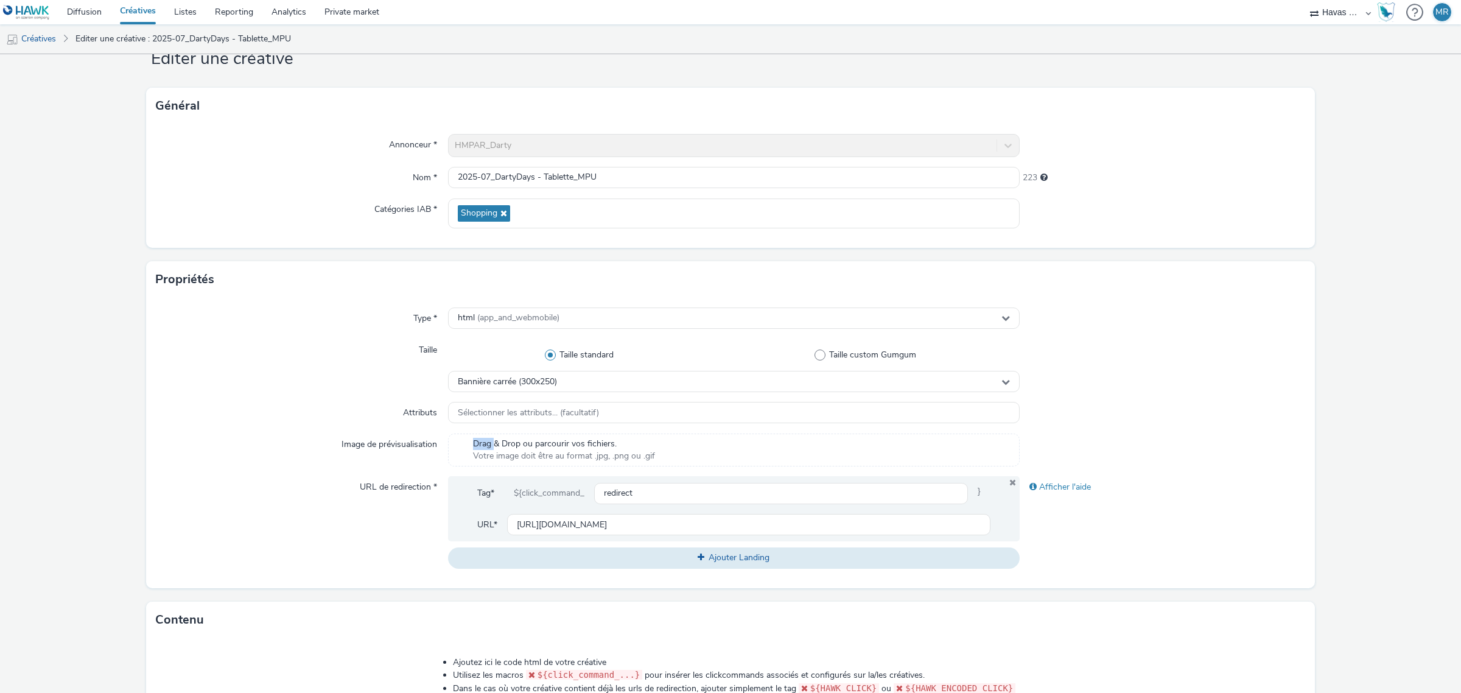
scroll to position [76, 0]
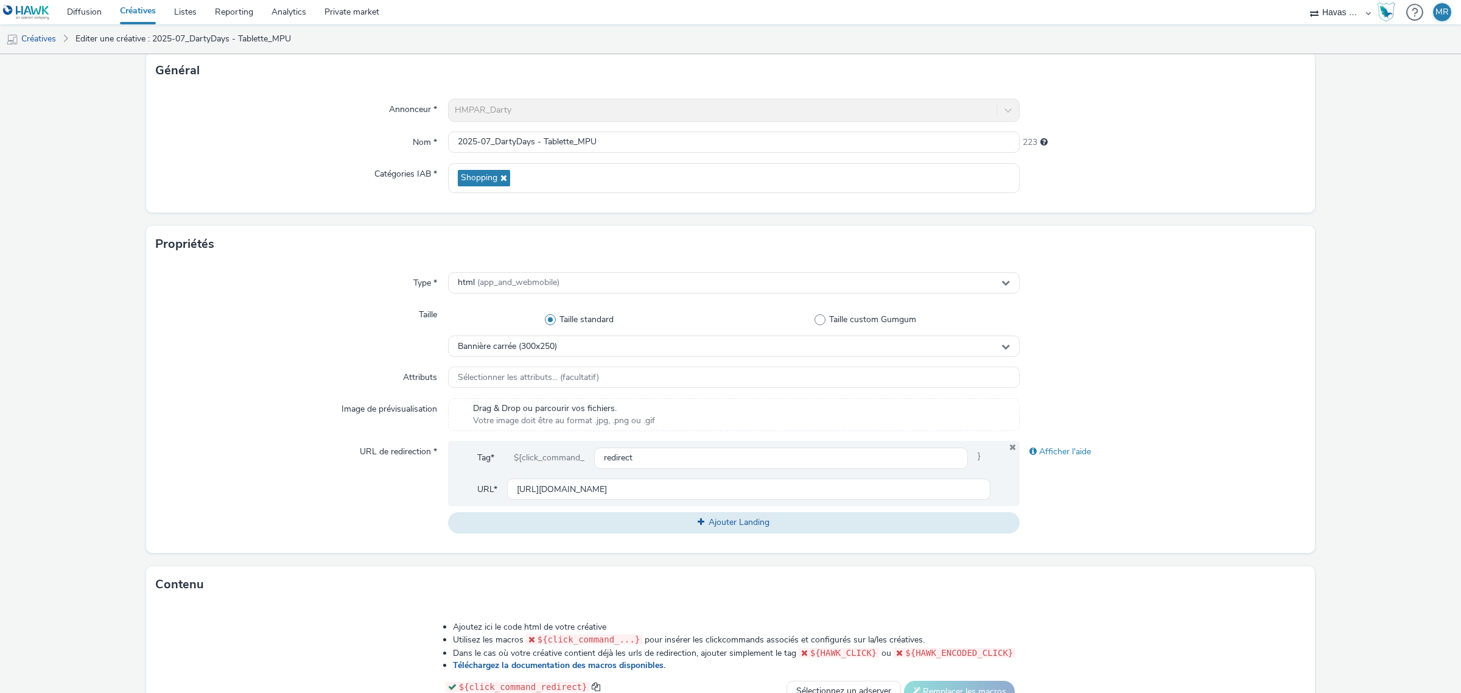
click at [353, 479] on div "URL de redirection *" at bounding box center [302, 487] width 292 height 92
click at [548, 455] on div "${click_command_" at bounding box center [549, 458] width 90 height 22
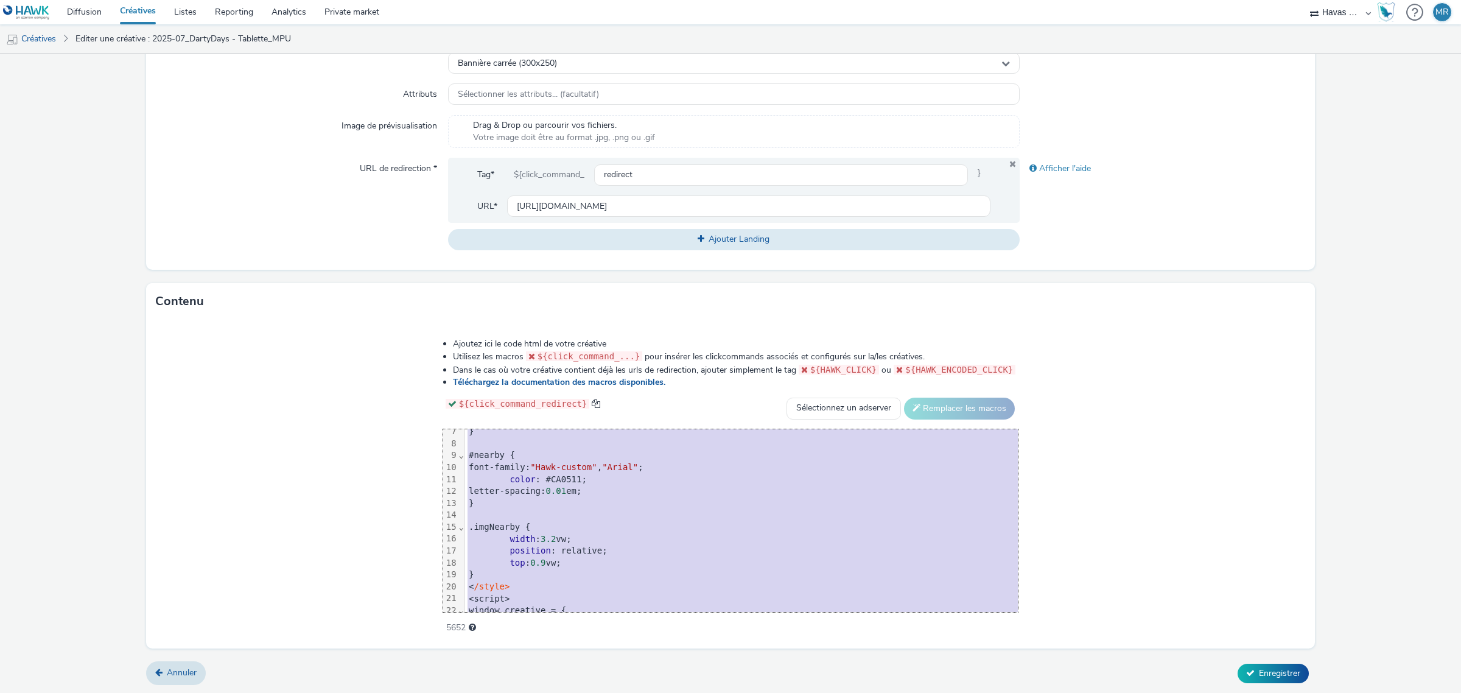
scroll to position [0, 0]
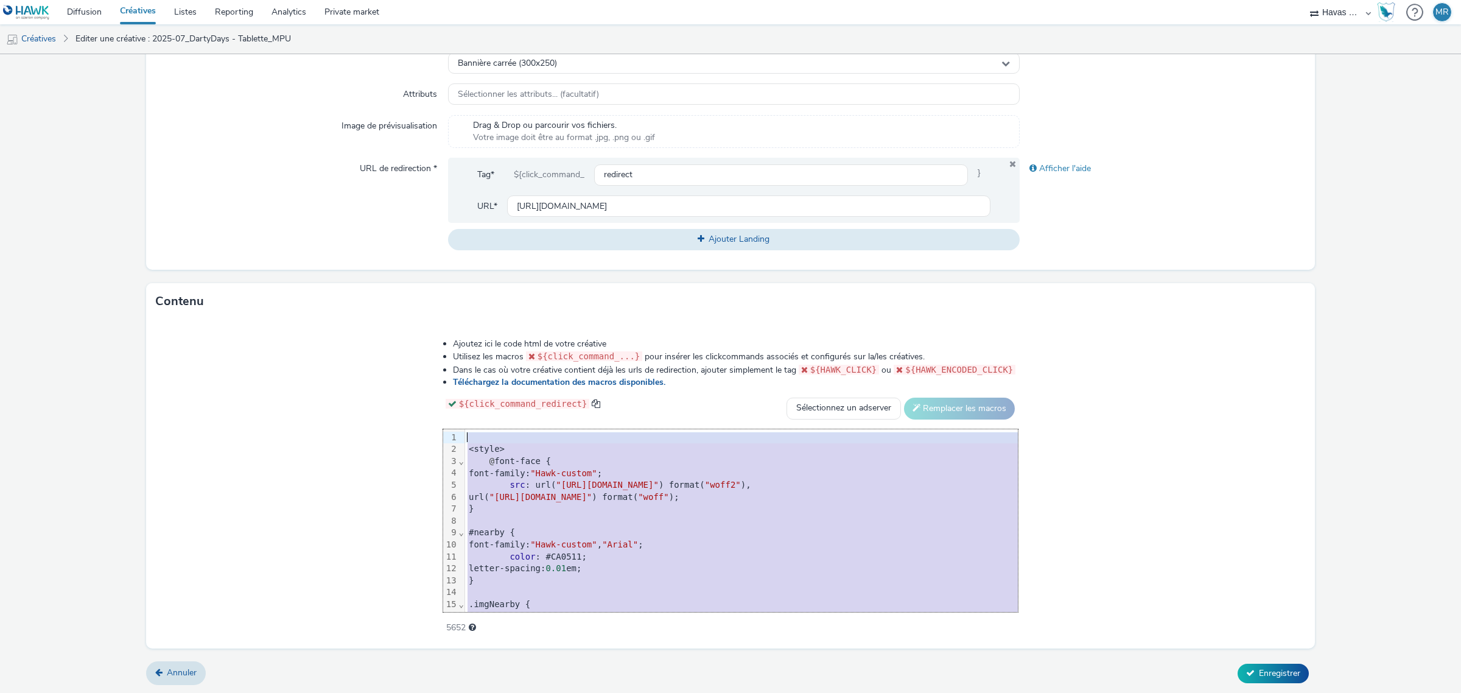
drag, startPoint x: 789, startPoint y: 601, endPoint x: 260, endPoint y: 354, distance: 583.7
click at [399, 354] on div "Ajoutez ici le code html de votre créative Utilisez les macros ${click_command_…" at bounding box center [730, 478] width 663 height 299
copy div "<style> @ font-face { font-family: "Hawk-custom" ; src : url( "[URL][DOMAIN_NAM…"
click at [234, 13] on link "Reporting" at bounding box center [234, 12] width 57 height 24
